Goal: Book appointment/travel/reservation

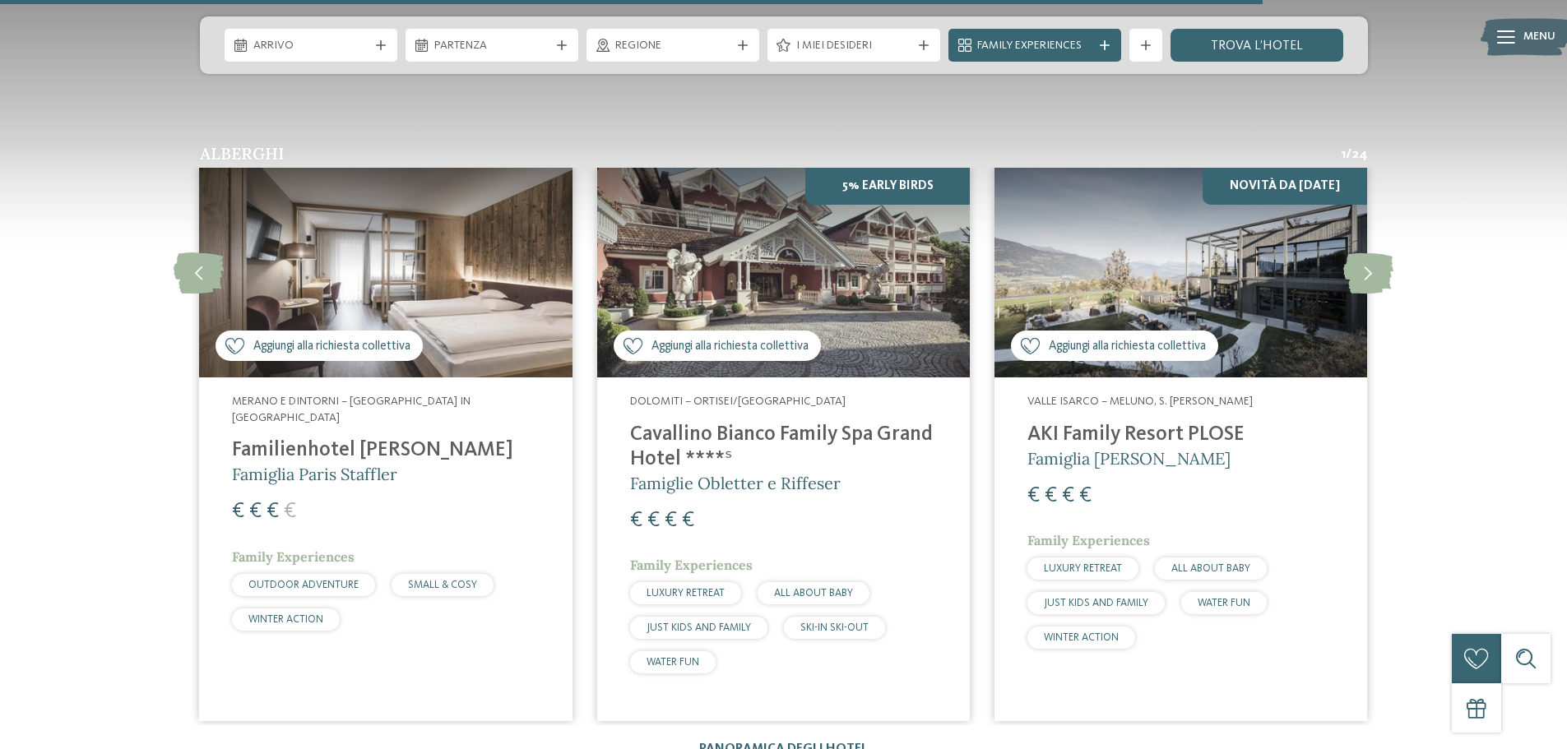
scroll to position [3619, 0]
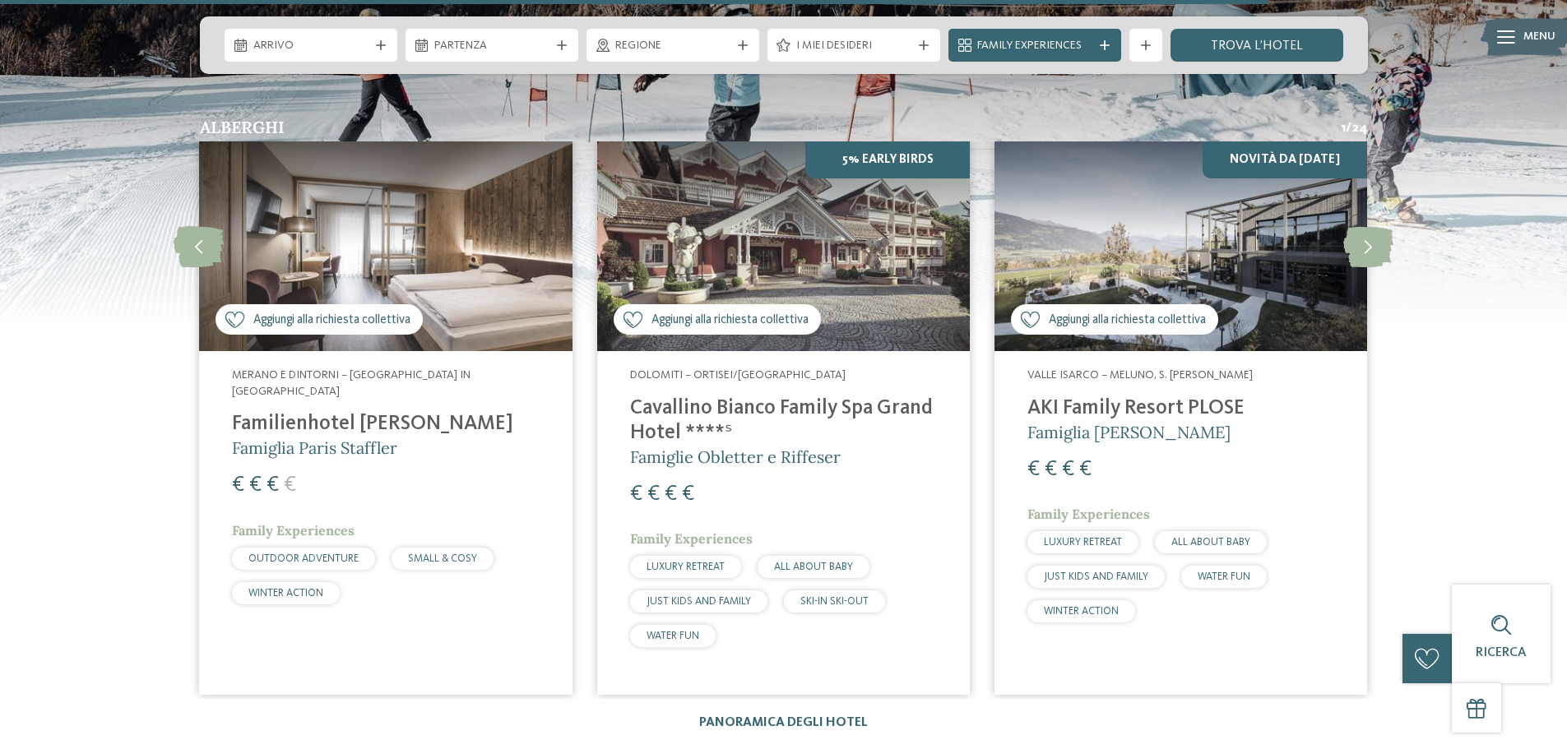
click at [1140, 396] on h4 "AKI Family Resort PLOSE" at bounding box center [1180, 408] width 307 height 25
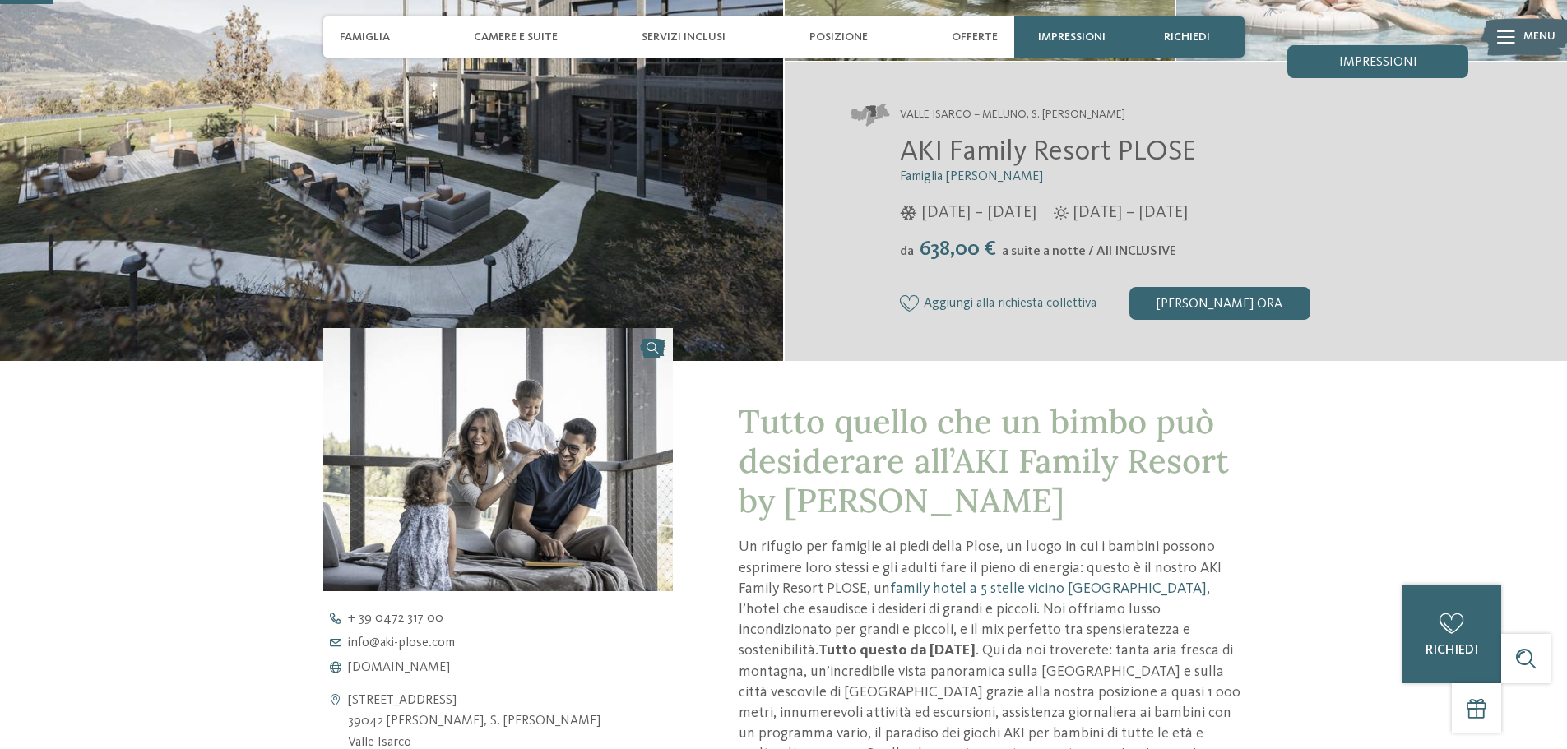
scroll to position [164, 0]
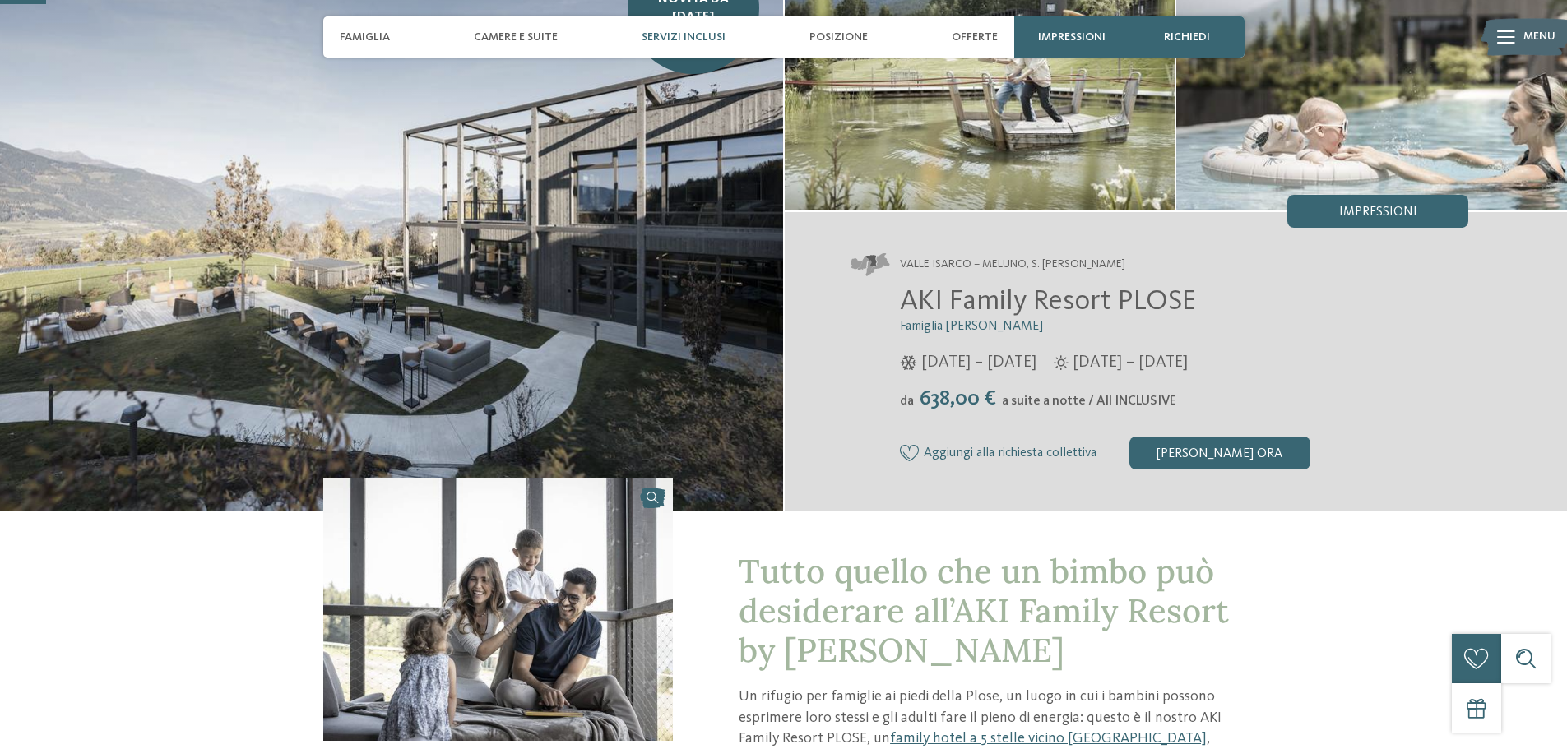
click at [704, 35] on span "Servizi inclusi" at bounding box center [683, 37] width 84 height 14
click at [699, 35] on span "Servizi inclusi" at bounding box center [683, 37] width 84 height 14
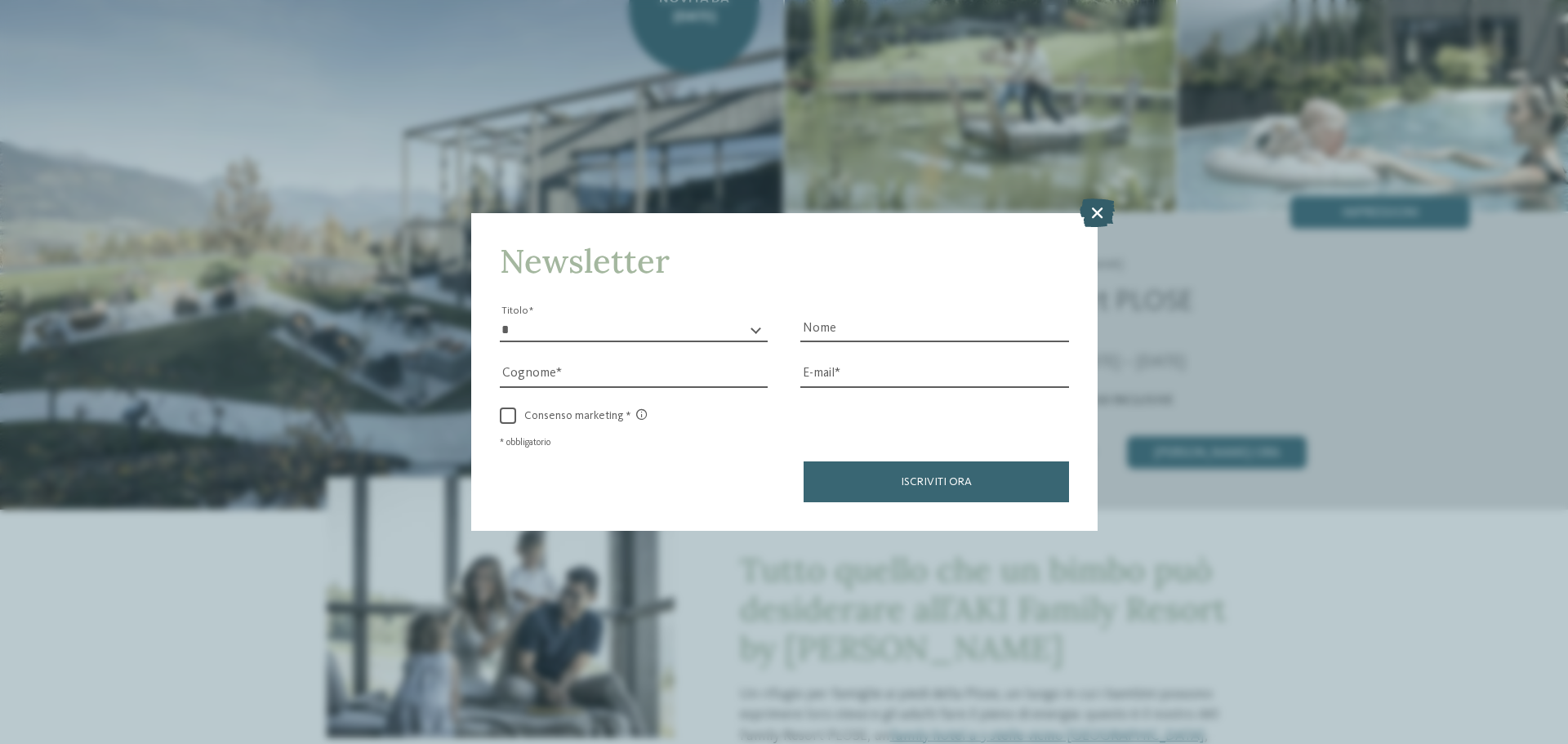
click at [1097, 211] on icon at bounding box center [1096, 213] width 35 height 29
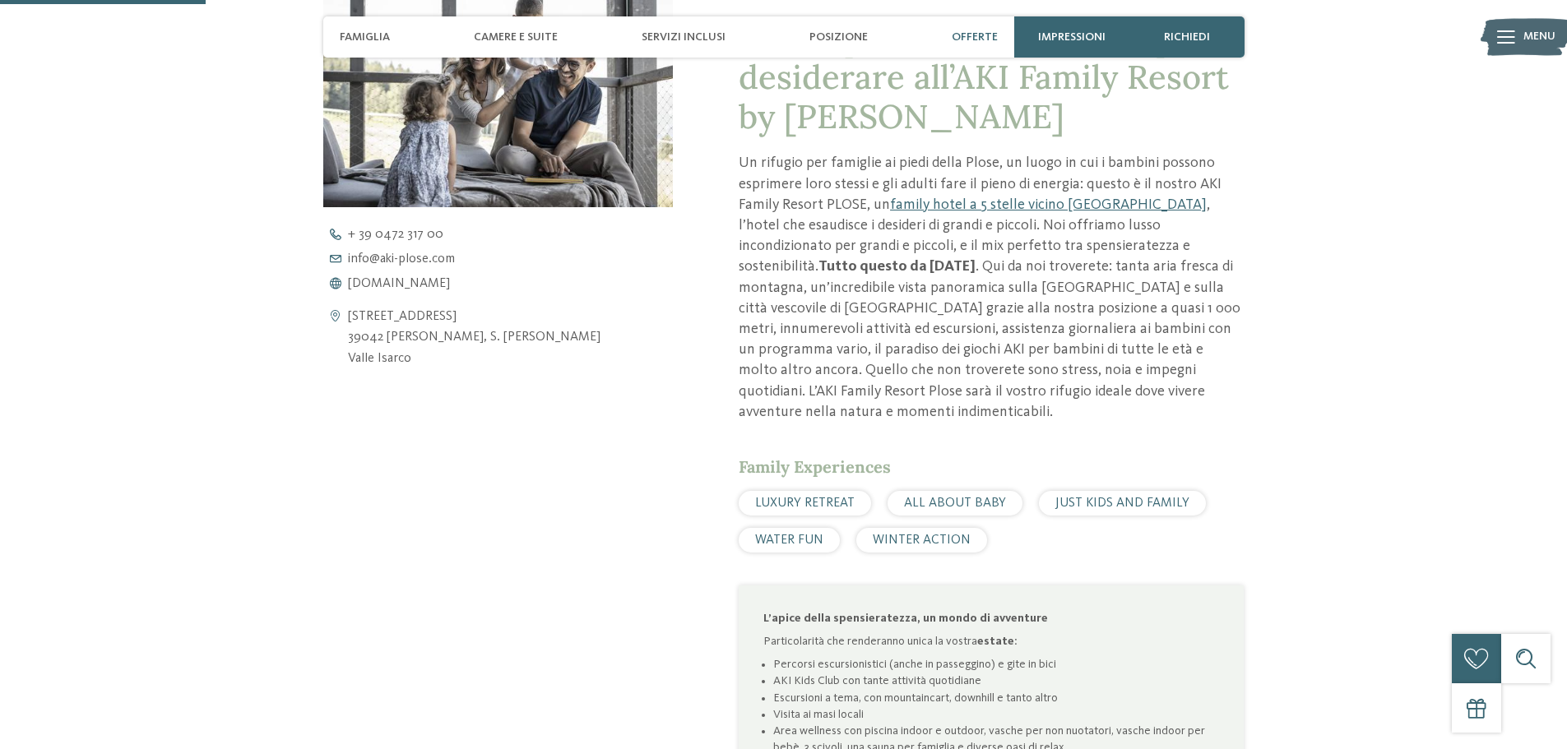
scroll to position [658, 0]
